Goal: Information Seeking & Learning: Learn about a topic

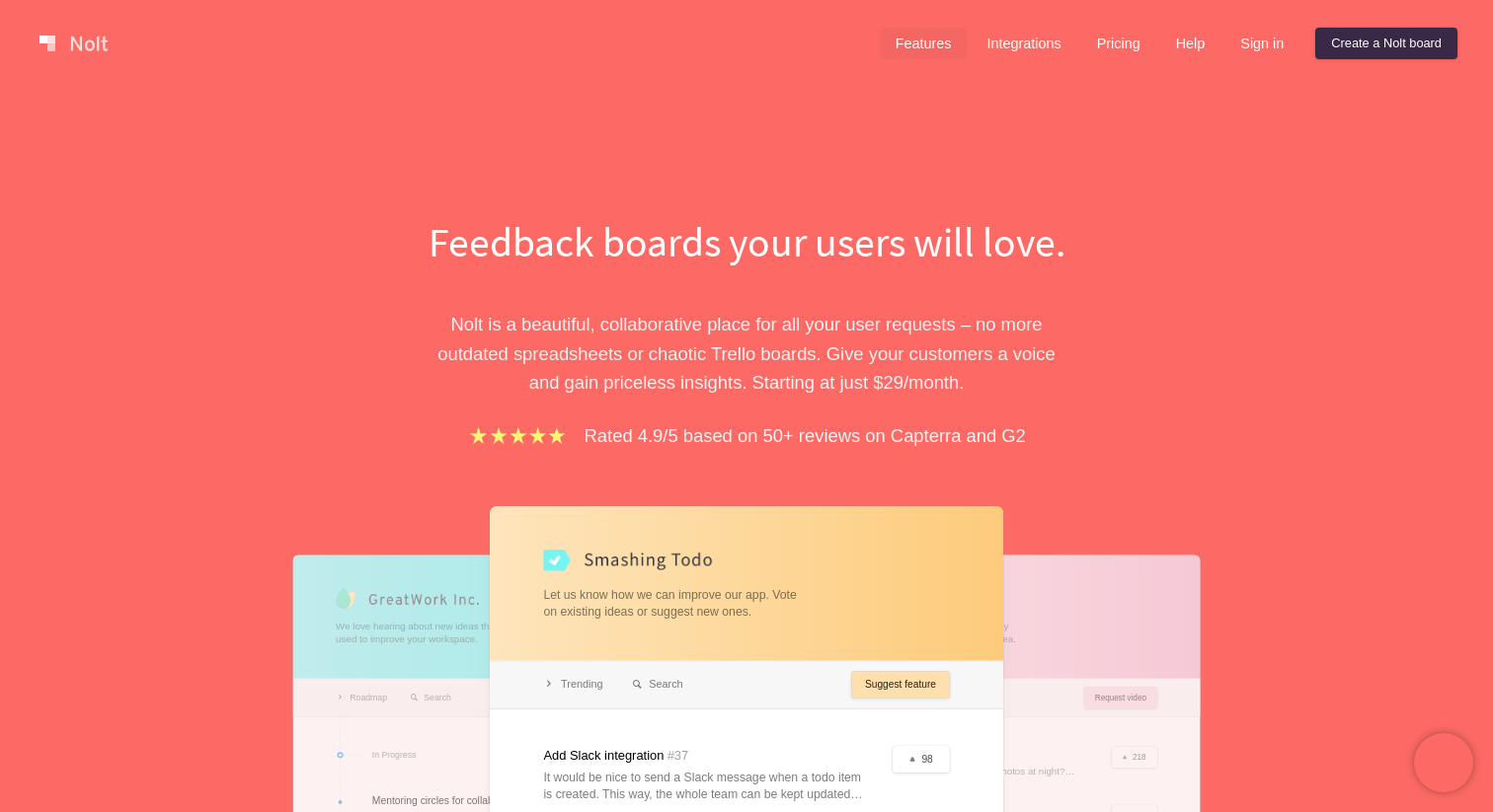
click at [904, 51] on link "Features" at bounding box center [924, 44] width 88 height 32
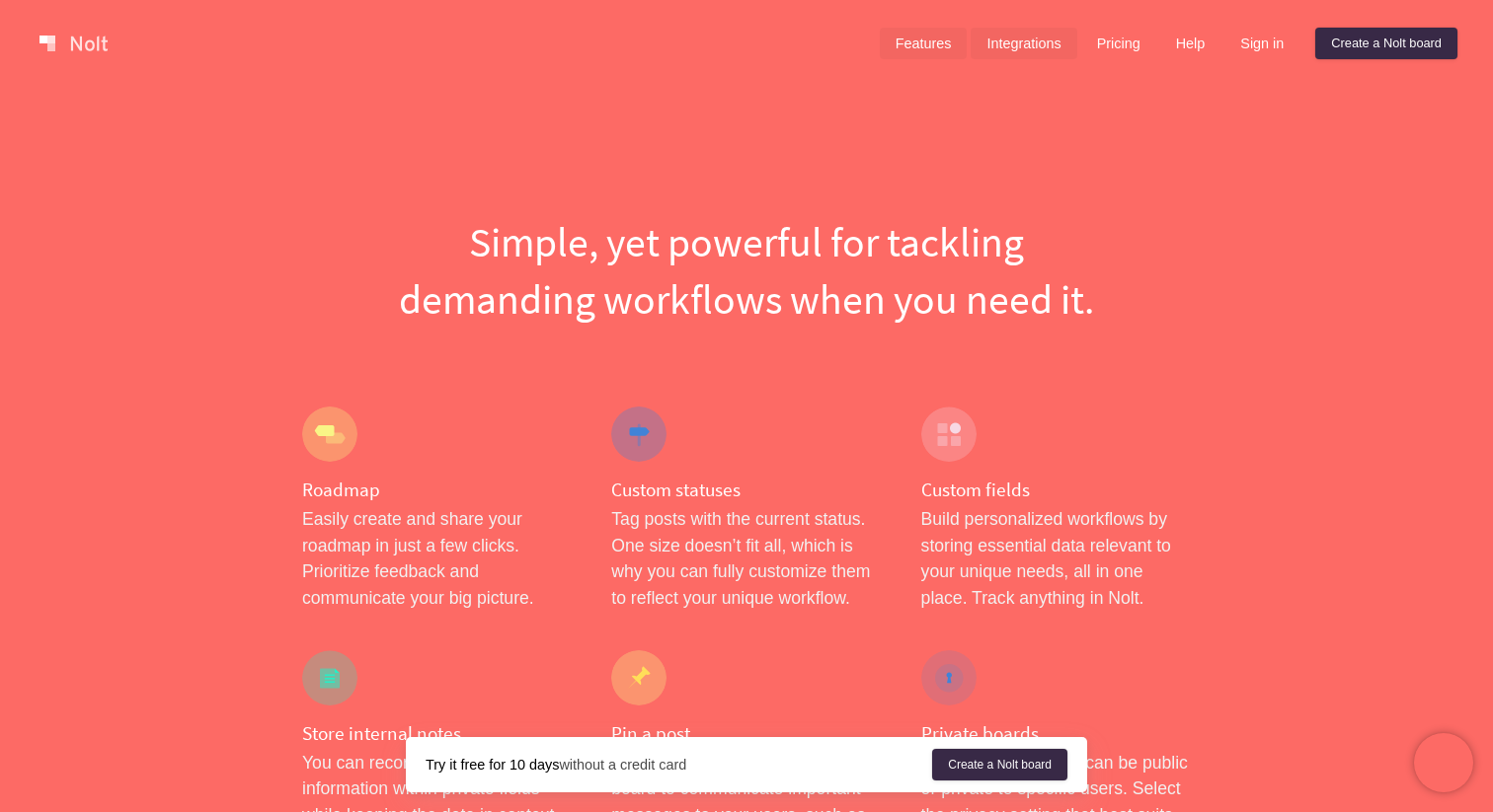
click at [1023, 46] on link "Integrations" at bounding box center [1024, 44] width 106 height 32
